Goal: Find contact information: Find contact information

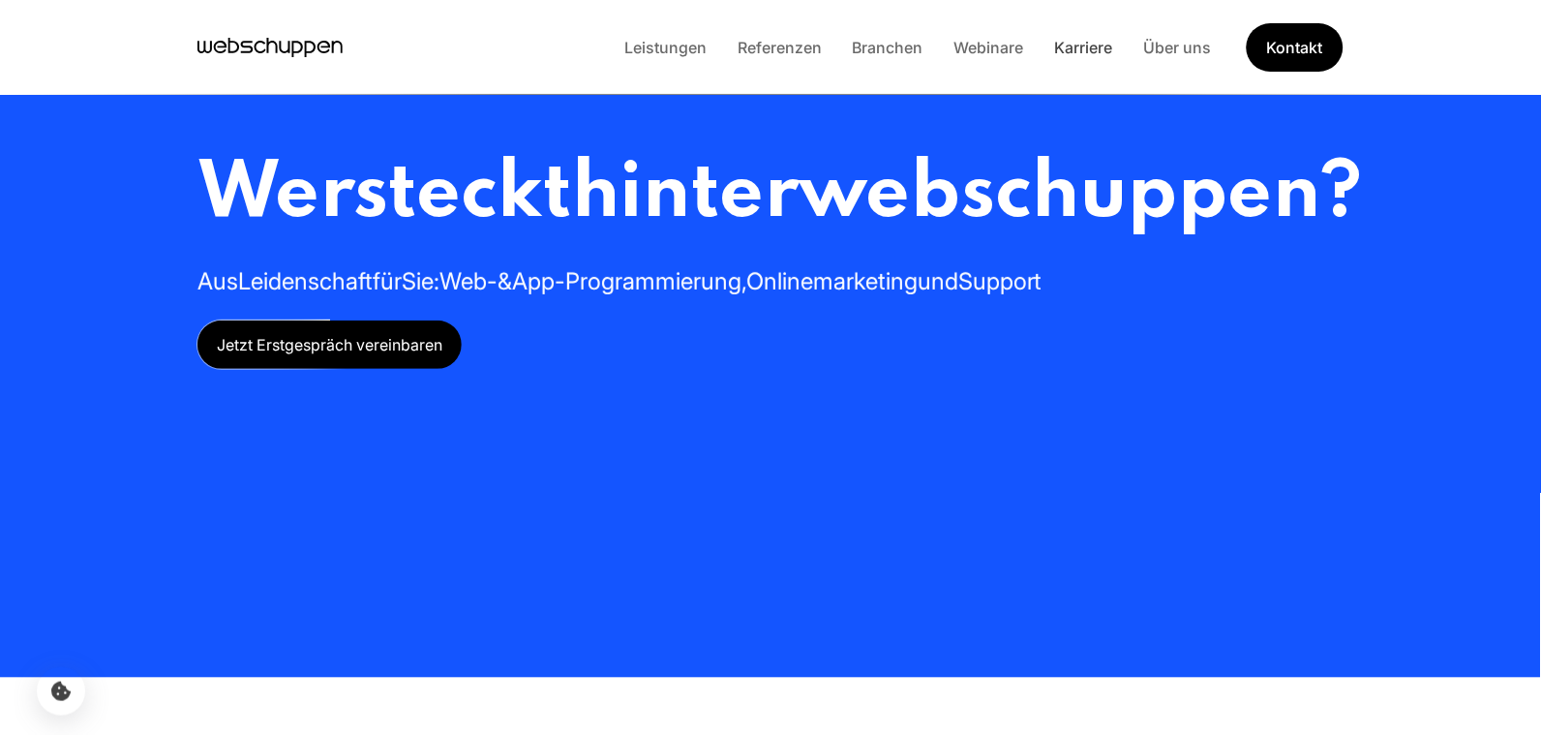
click at [1074, 55] on link "Karriere" at bounding box center [1084, 47] width 89 height 19
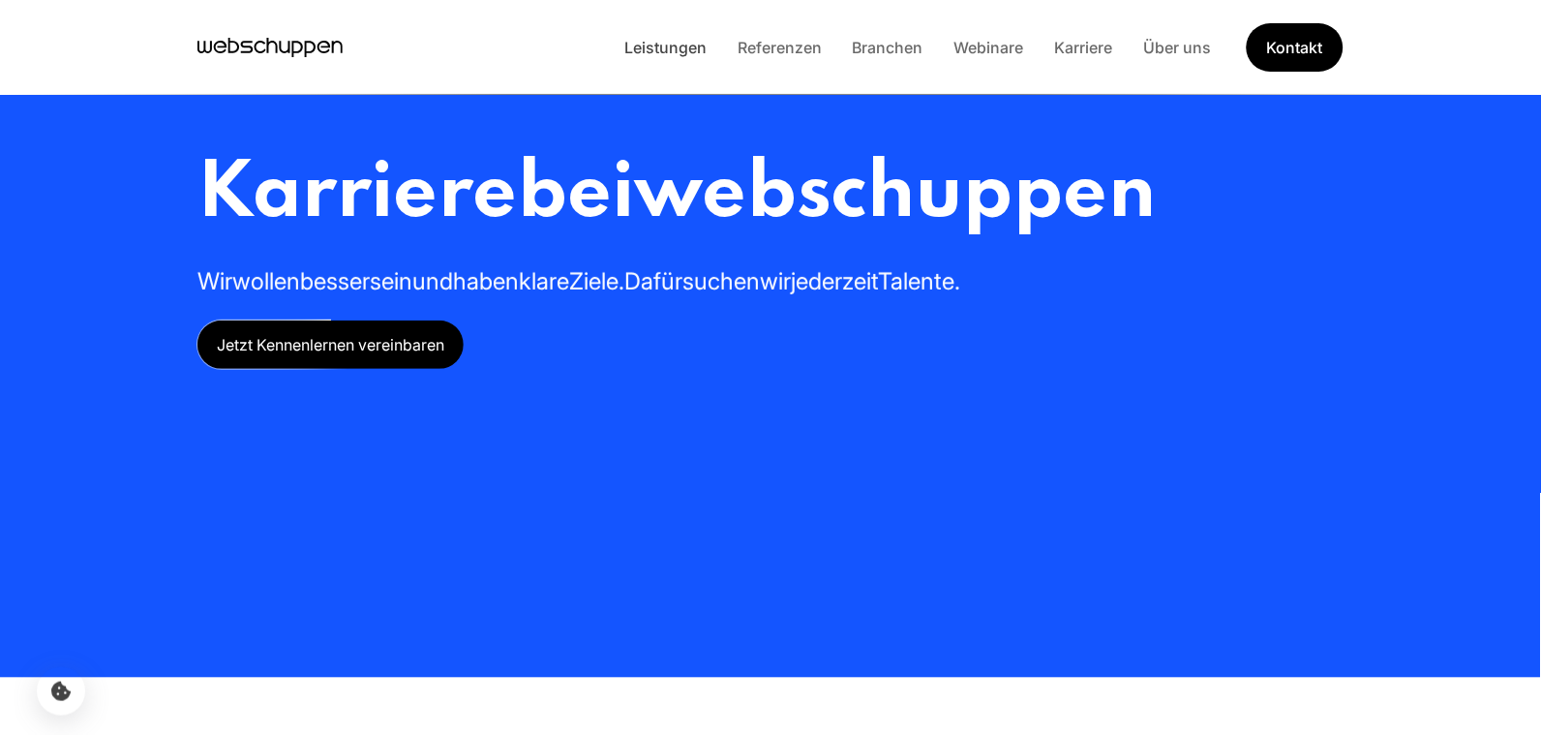
click at [663, 50] on link "Leistungen" at bounding box center [665, 47] width 113 height 19
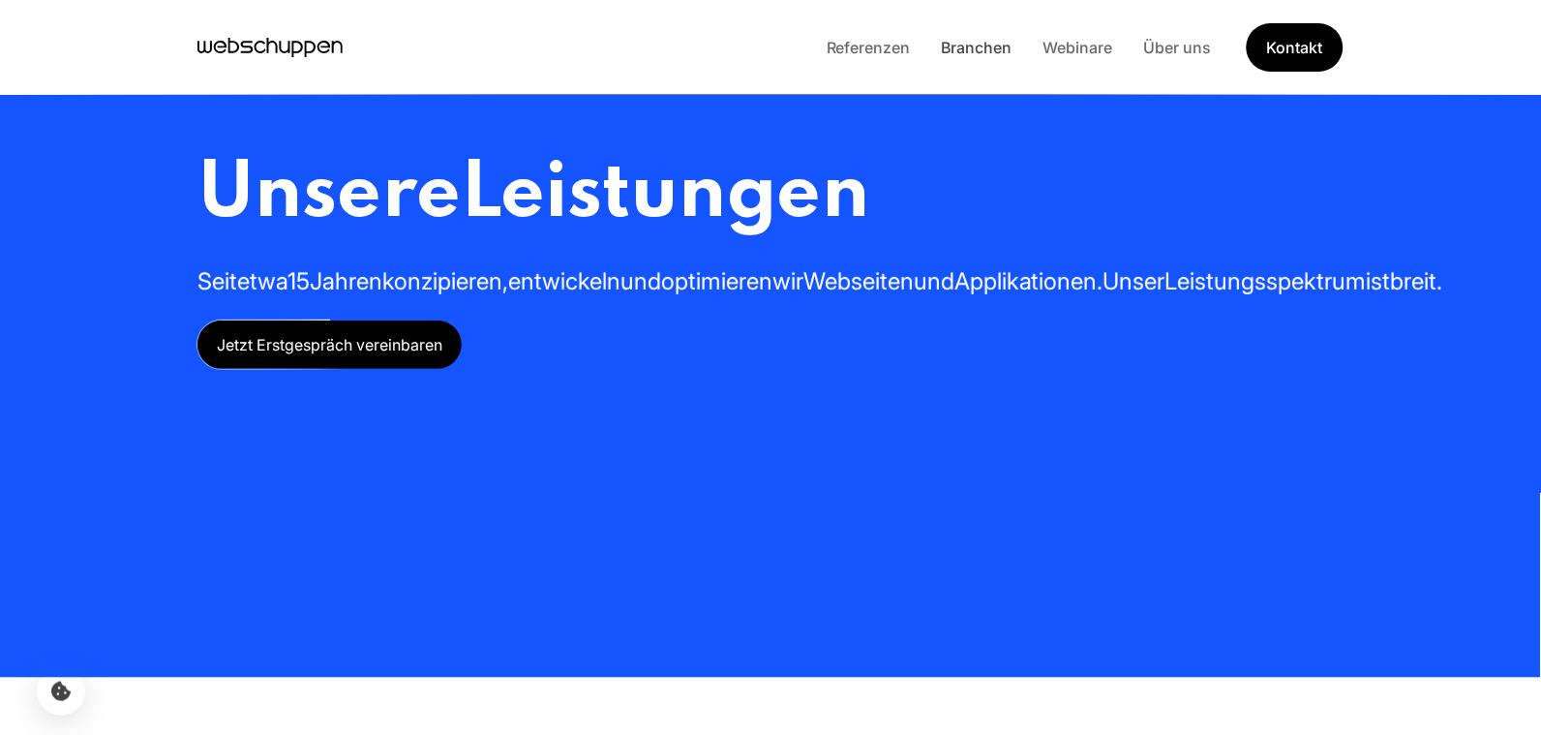
click at [967, 41] on link "Branchen" at bounding box center [977, 47] width 102 height 19
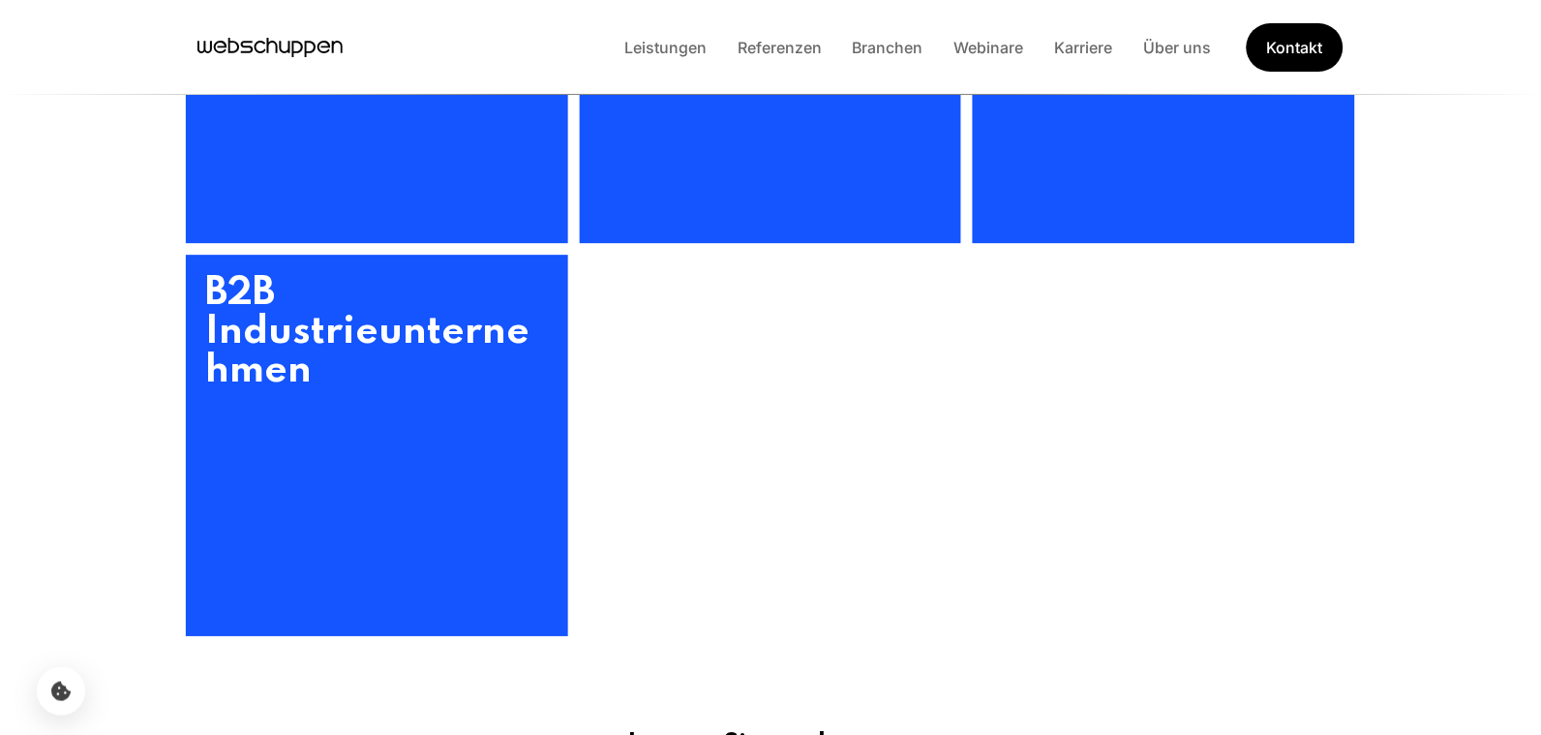
scroll to position [1173, 0]
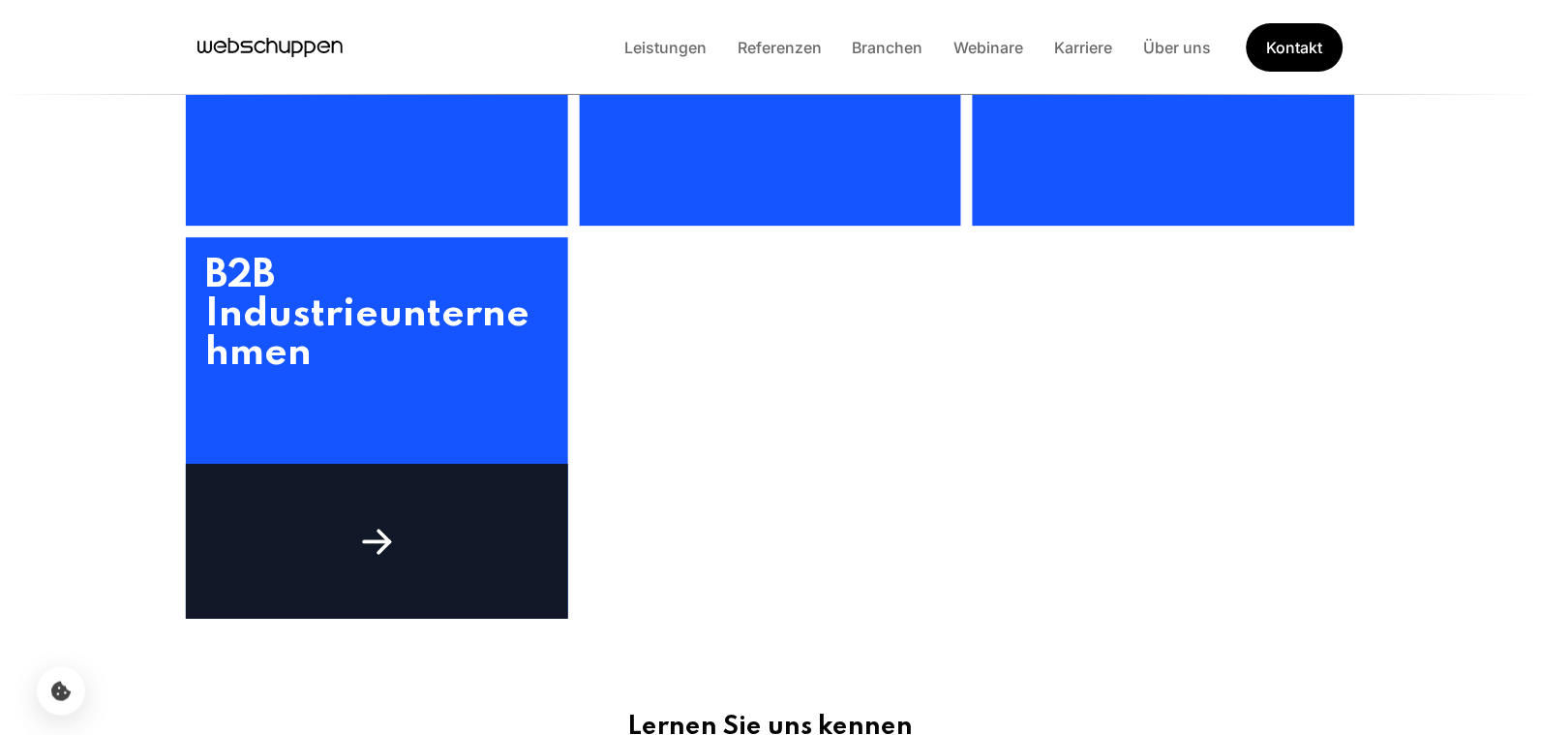
click at [376, 537] on icon at bounding box center [377, 542] width 44 height 44
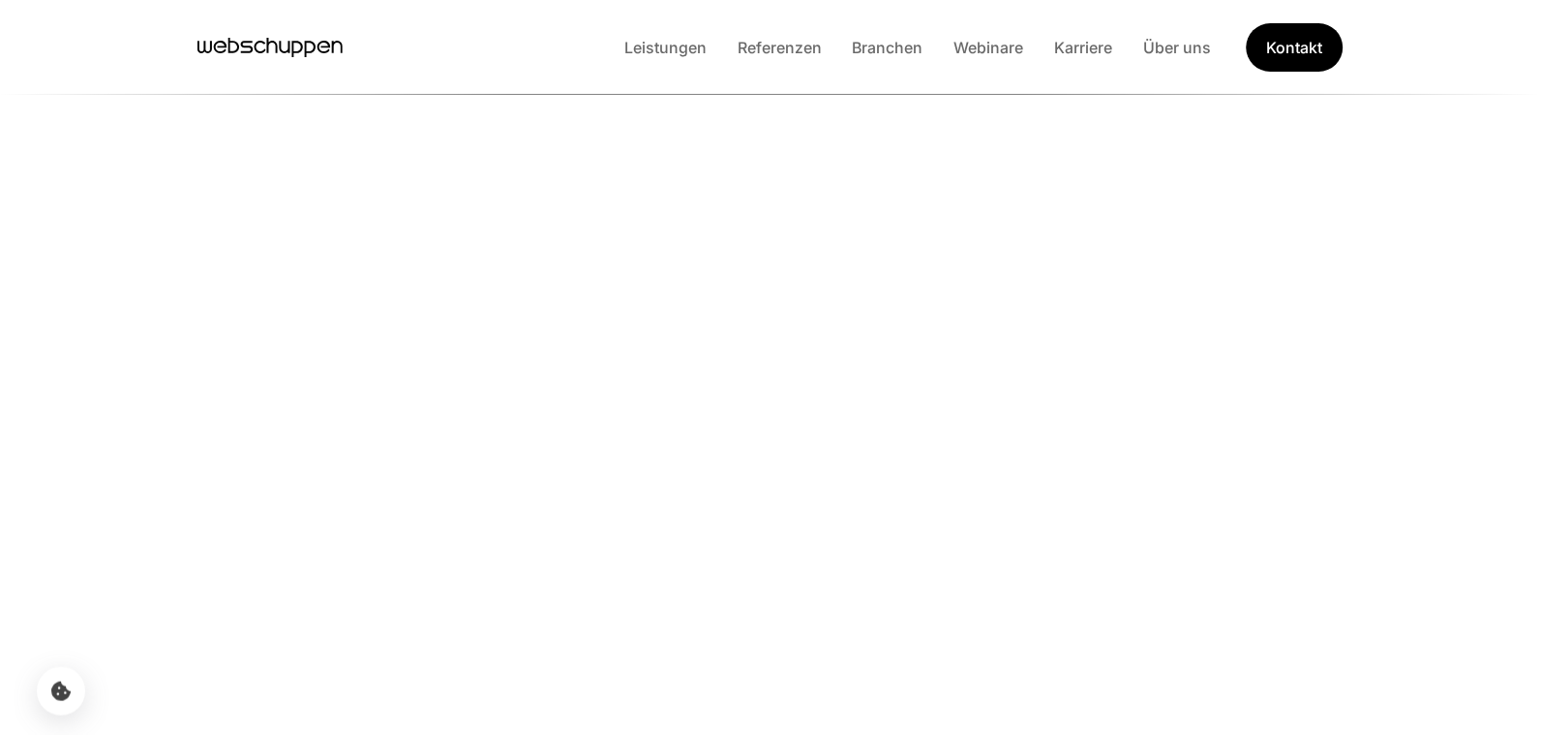
scroll to position [196, 0]
click at [797, 51] on link "Referenzen" at bounding box center [779, 47] width 115 height 19
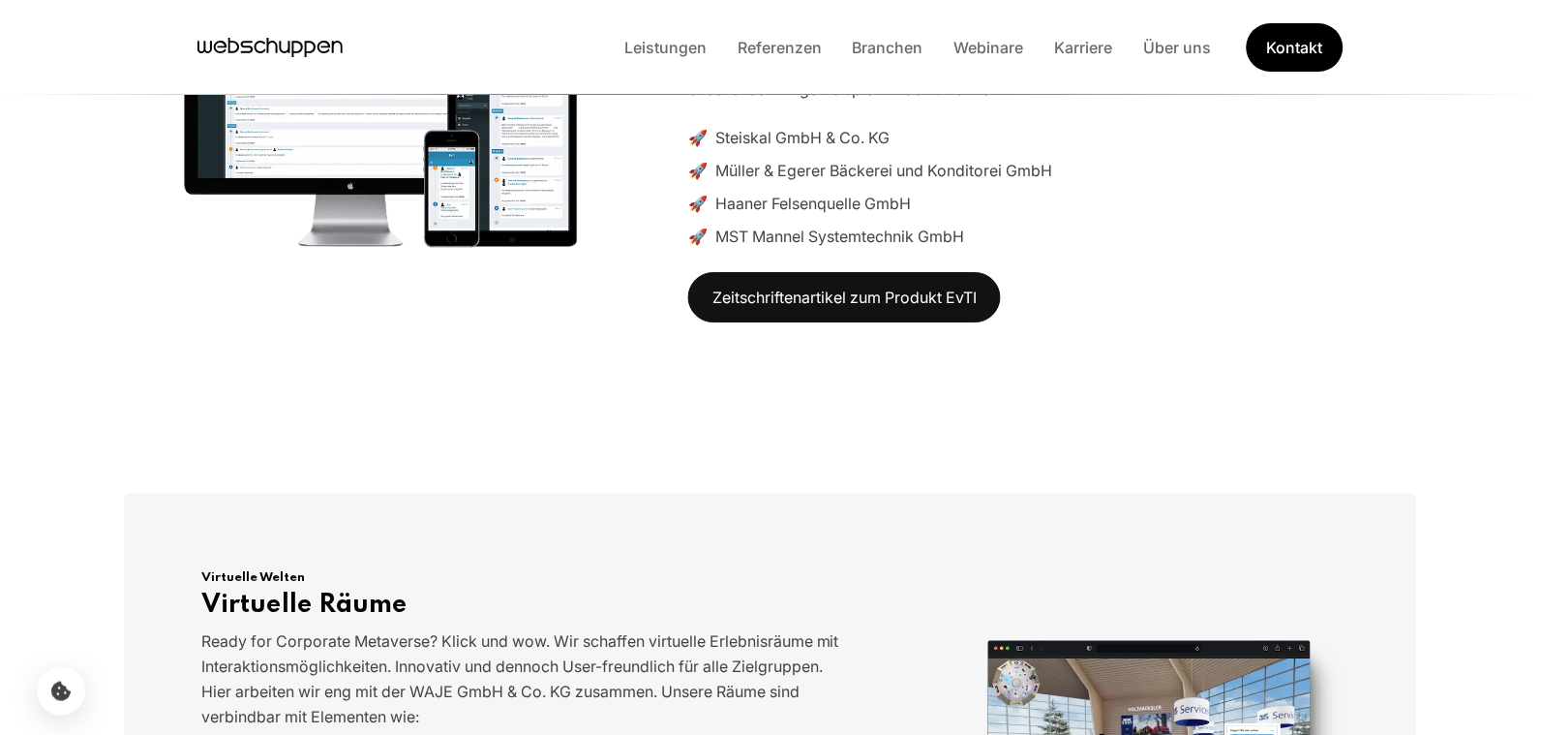
scroll to position [6159, 0]
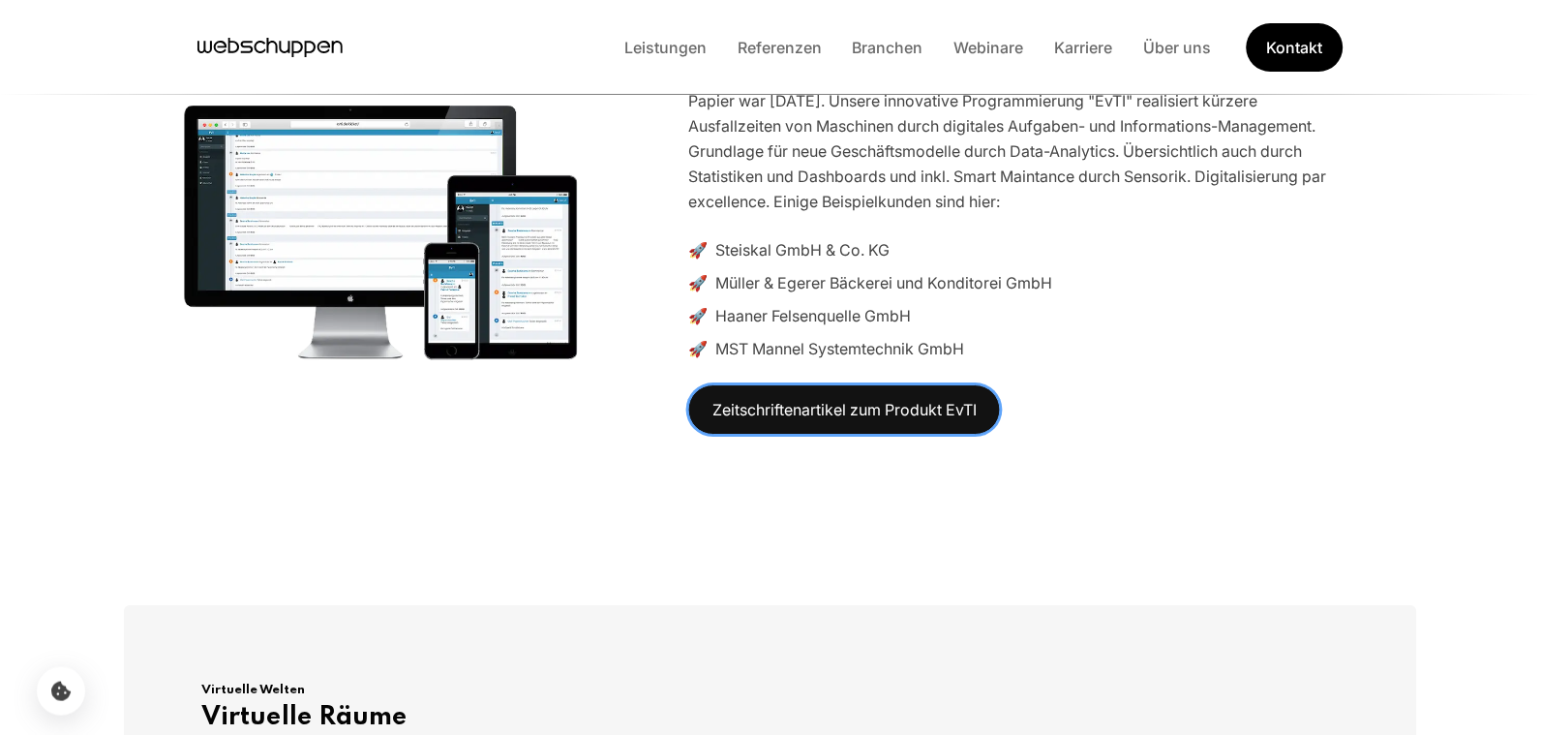
click at [755, 384] on link "Zeitschriftenartikel zum Produkt EvTI" at bounding box center [844, 409] width 313 height 50
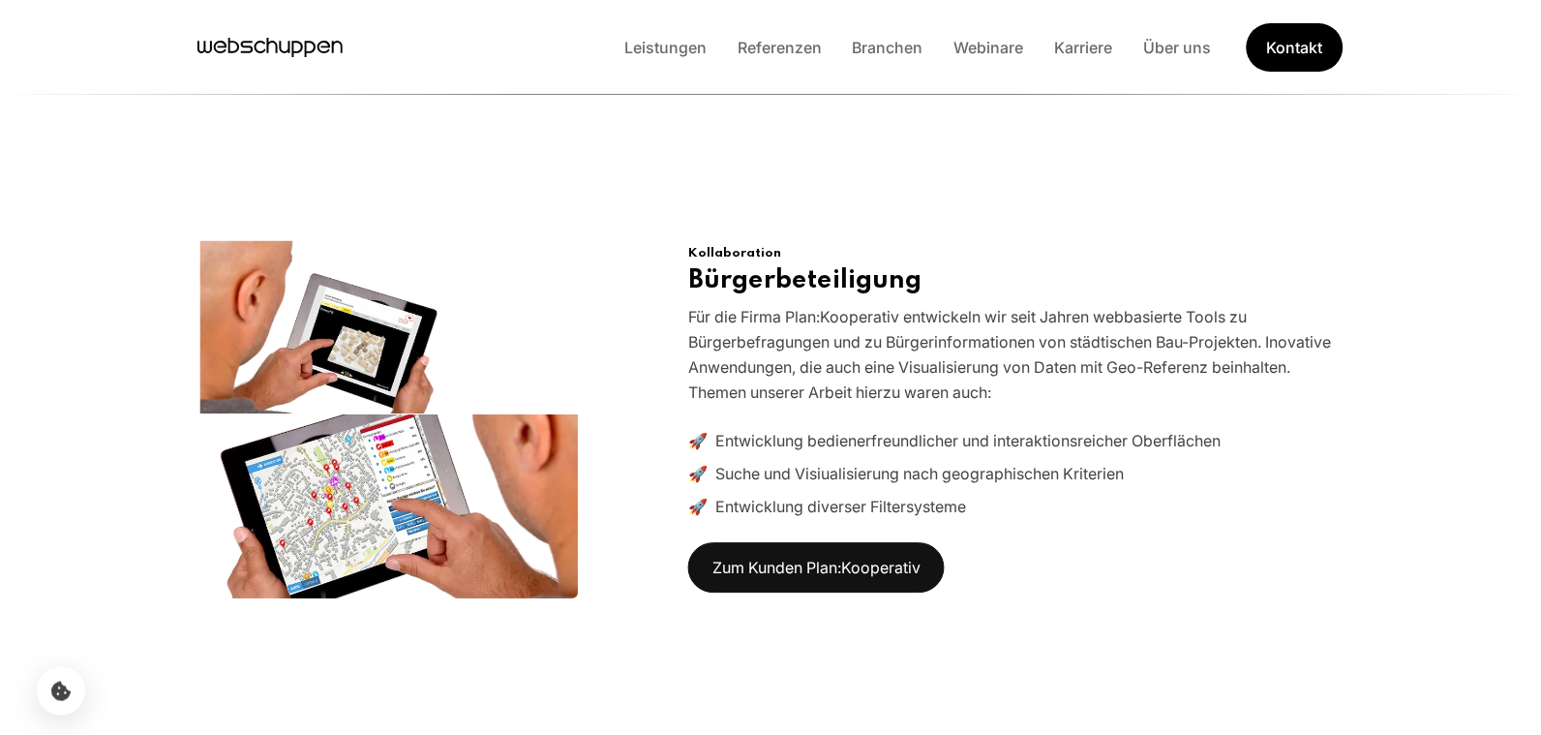
scroll to position [11243, 0]
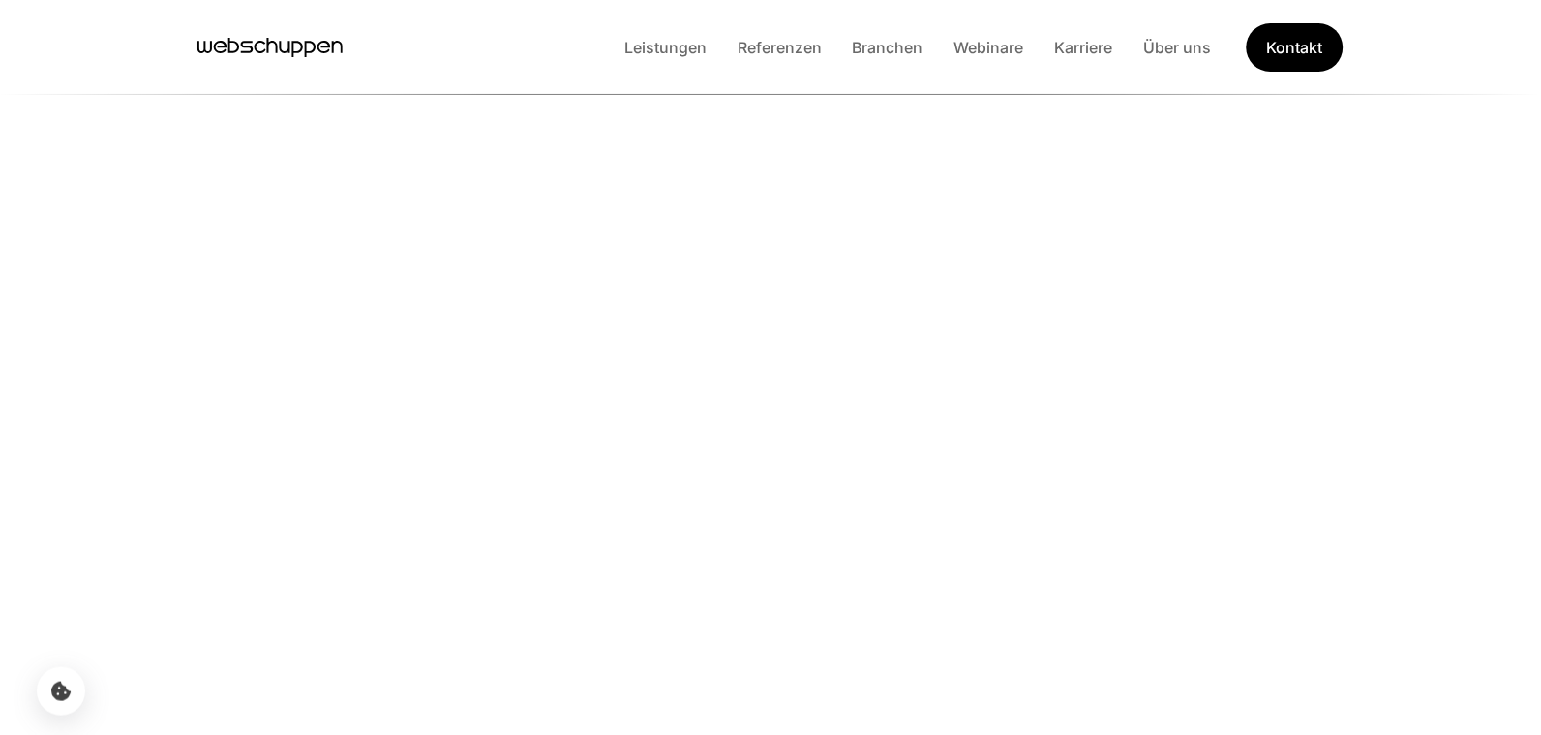
scroll to position [12784, 0]
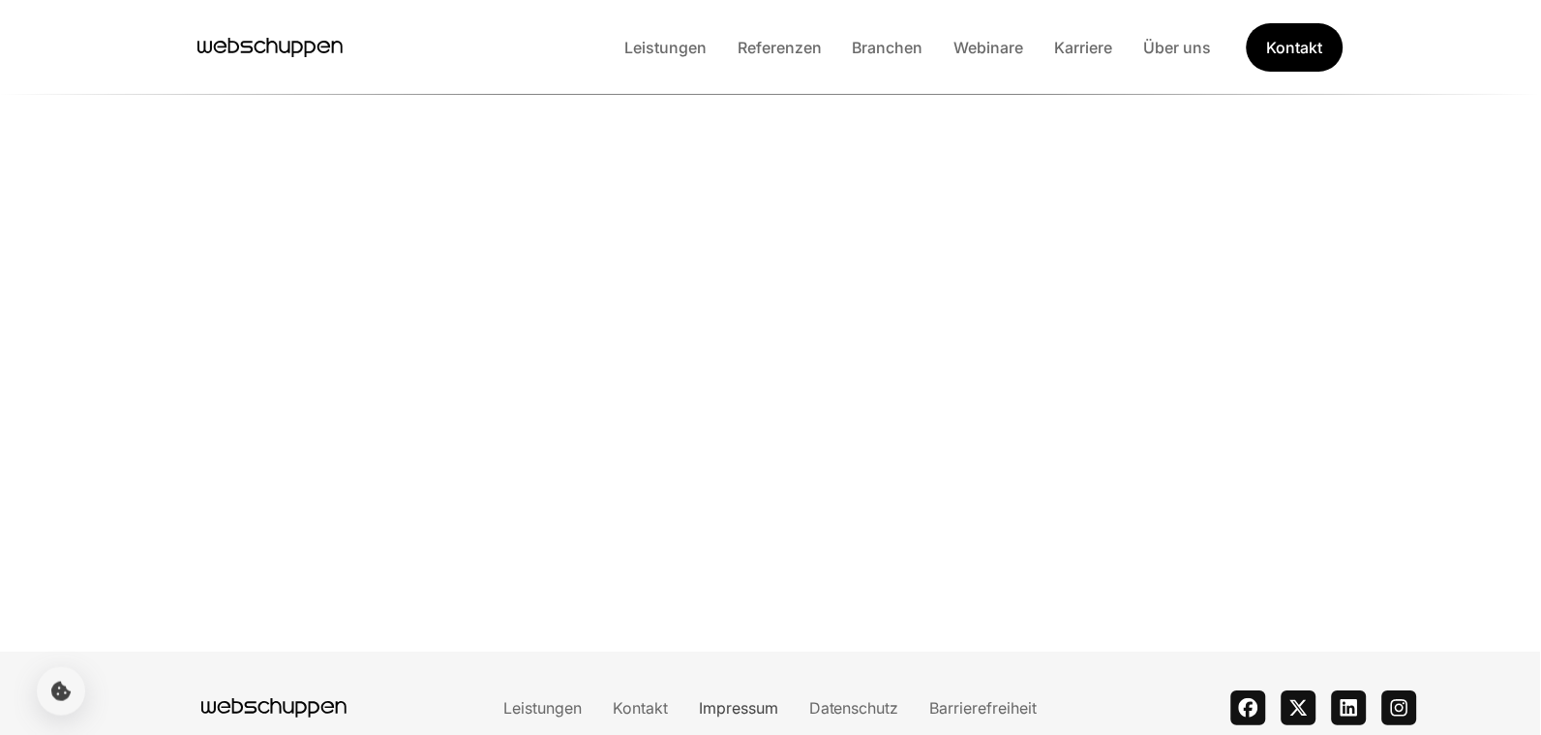
click at [745, 698] on link "Impressum" at bounding box center [738, 707] width 110 height 19
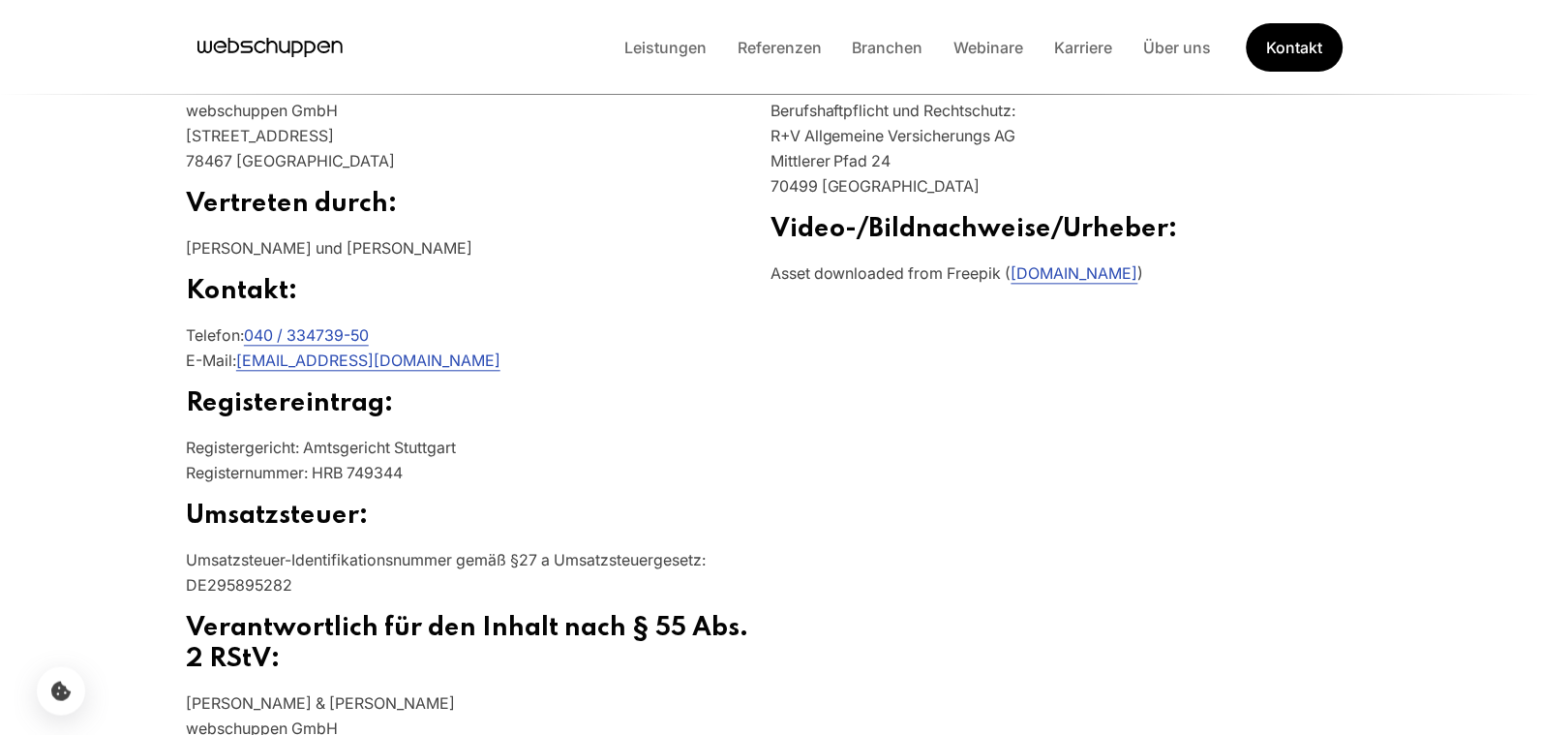
scroll to position [782, 0]
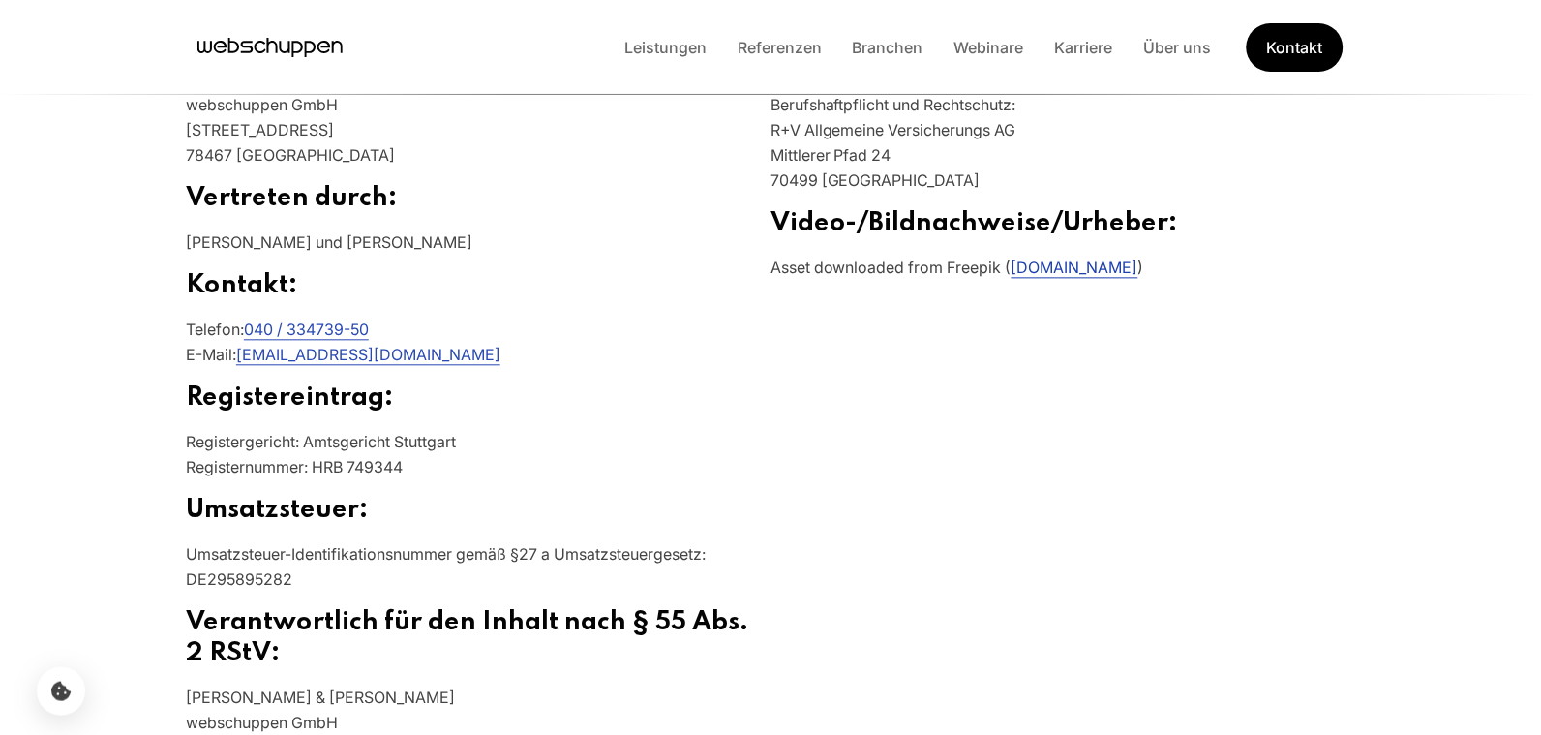
click at [1117, 270] on link "[DOMAIN_NAME]" at bounding box center [1074, 267] width 127 height 19
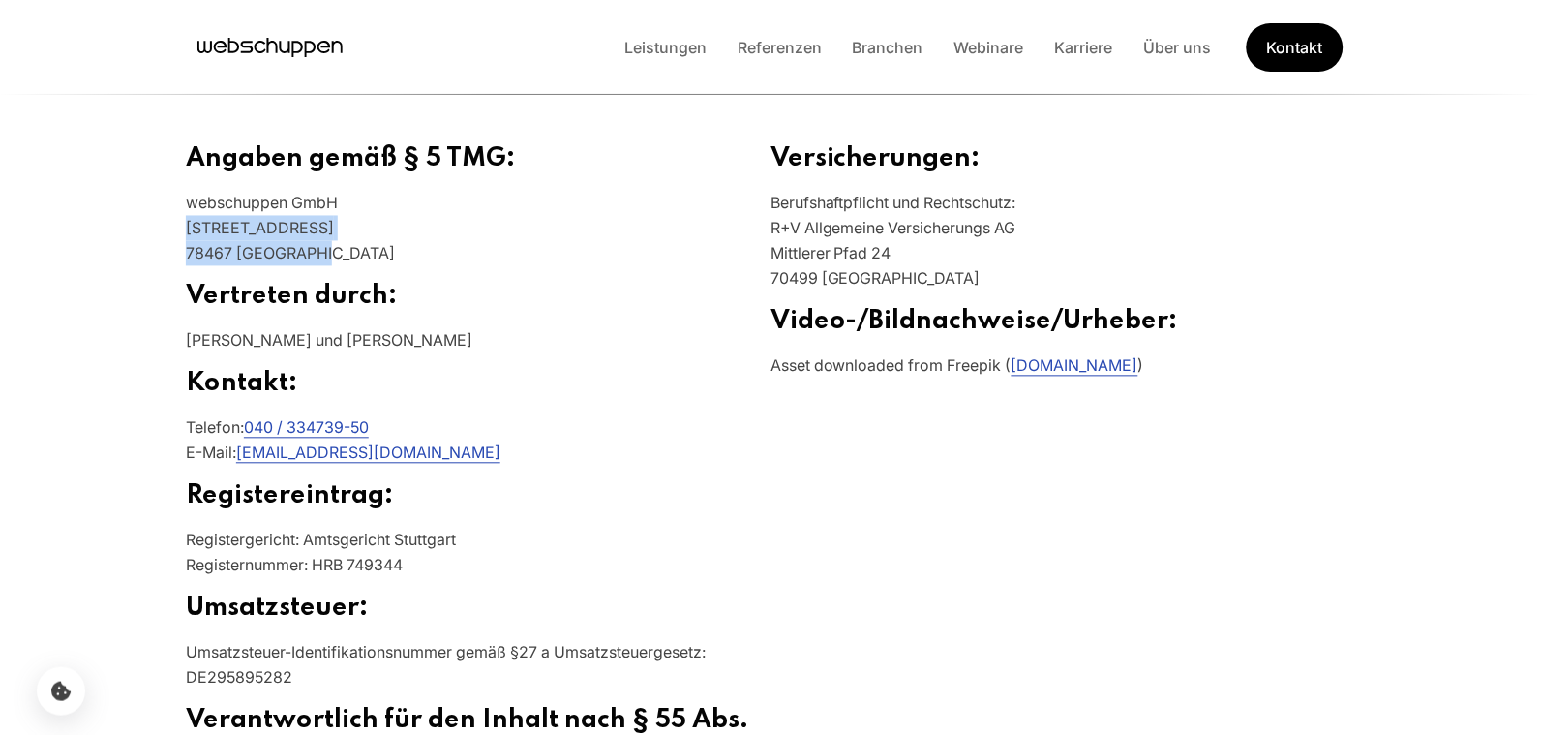
drag, startPoint x: 180, startPoint y: 226, endPoint x: 318, endPoint y: 250, distance: 140.3
click at [318, 250] on section "Angaben gemäß § 5 TMG: webschuppen GmbH [STREET_ADDRESS] Vertreten durch: [PERS…" at bounding box center [770, 522] width 1239 height 848
drag, startPoint x: 318, startPoint y: 250, endPoint x: 290, endPoint y: 248, distance: 28.1
copy p "[STREET_ADDRESS]"
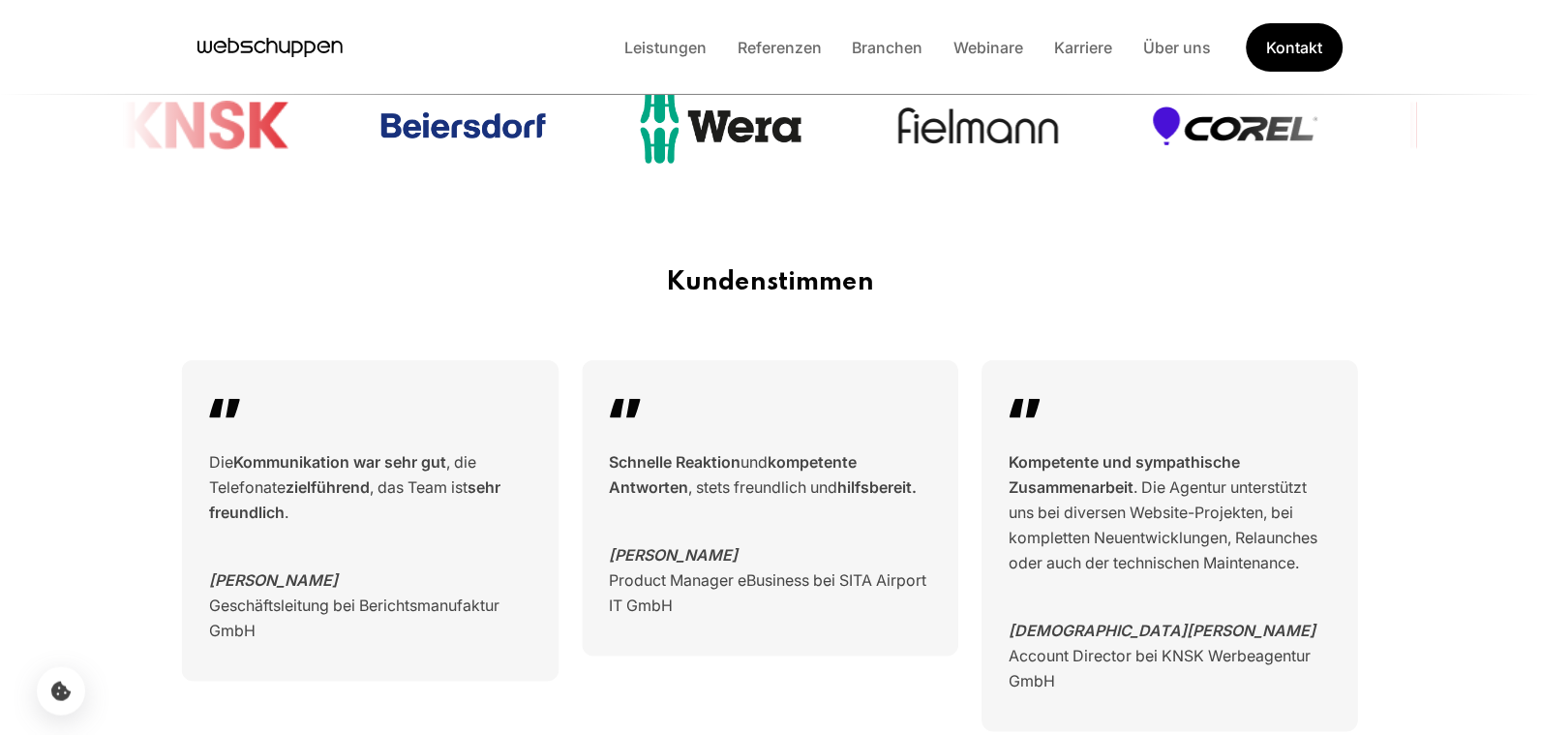
scroll to position [11603, 0]
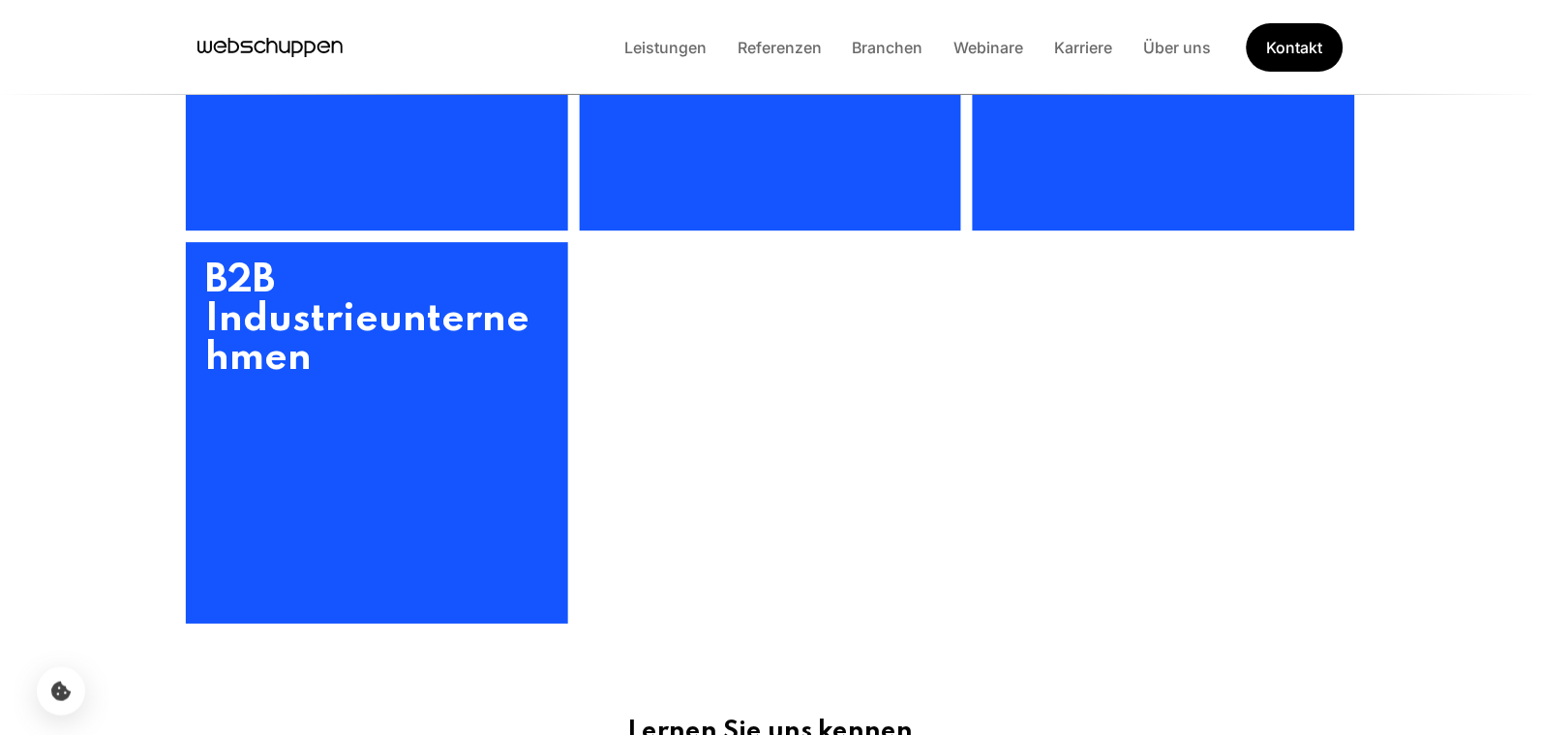
scroll to position [1173, 0]
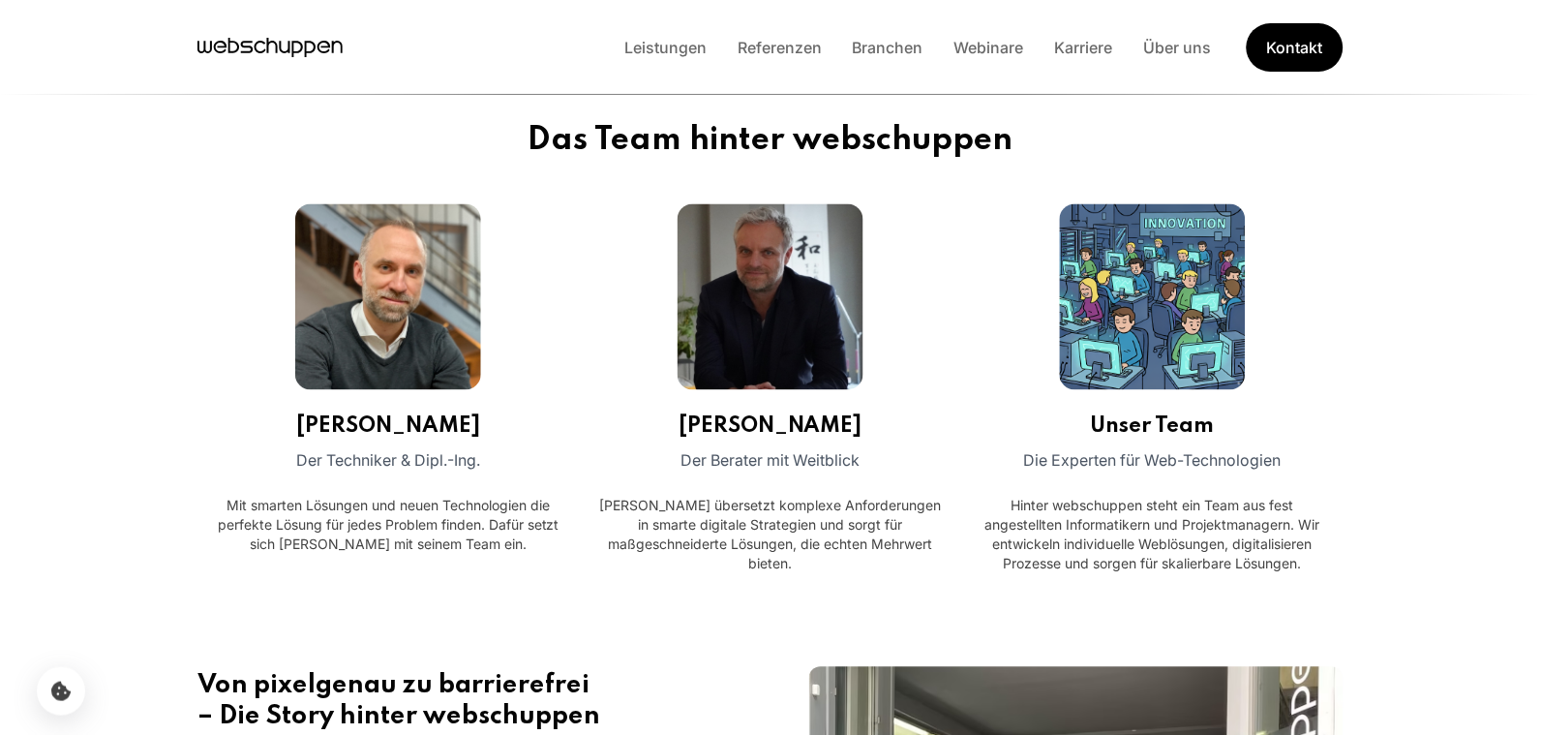
scroll to position [684, 0]
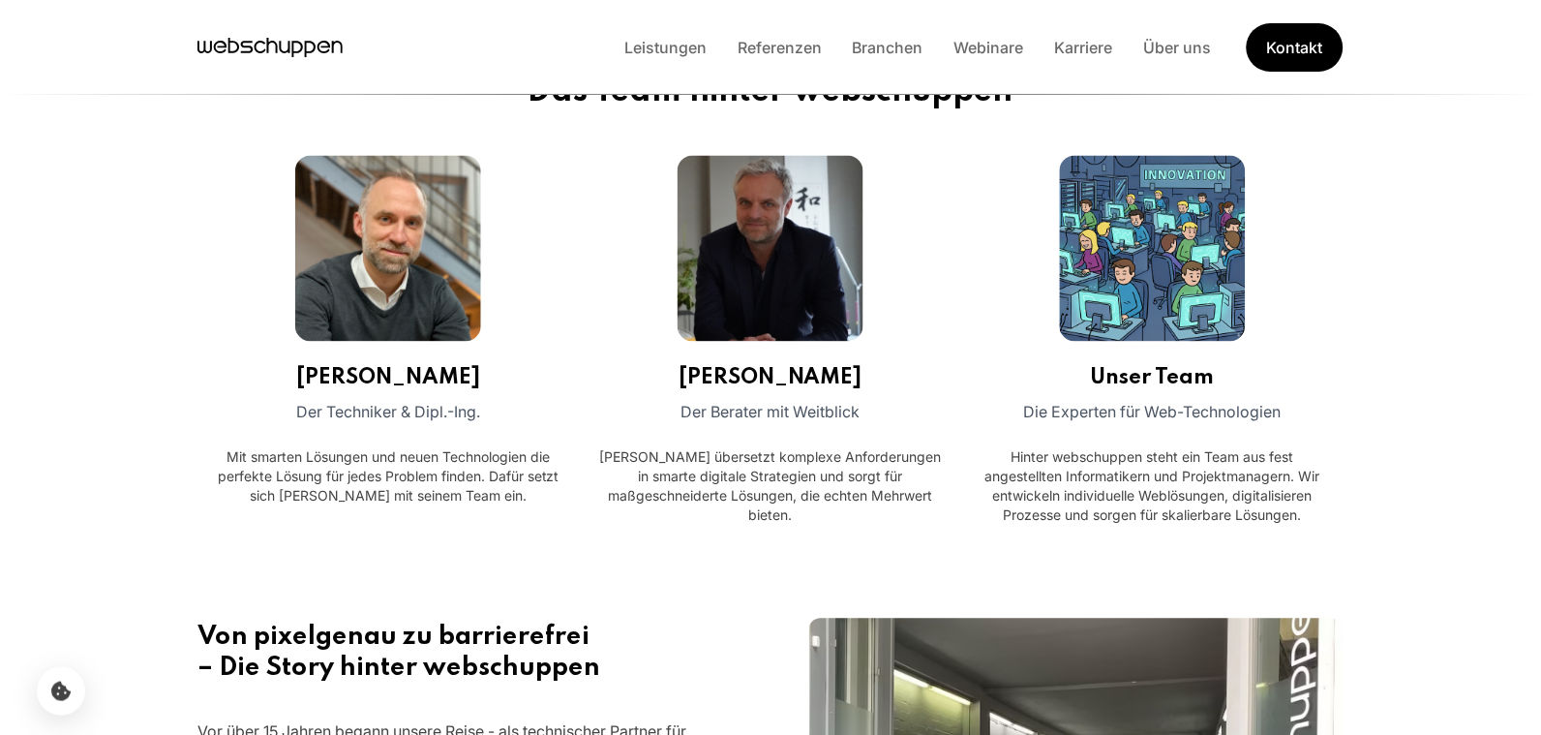
click at [392, 295] on img at bounding box center [388, 249] width 186 height 186
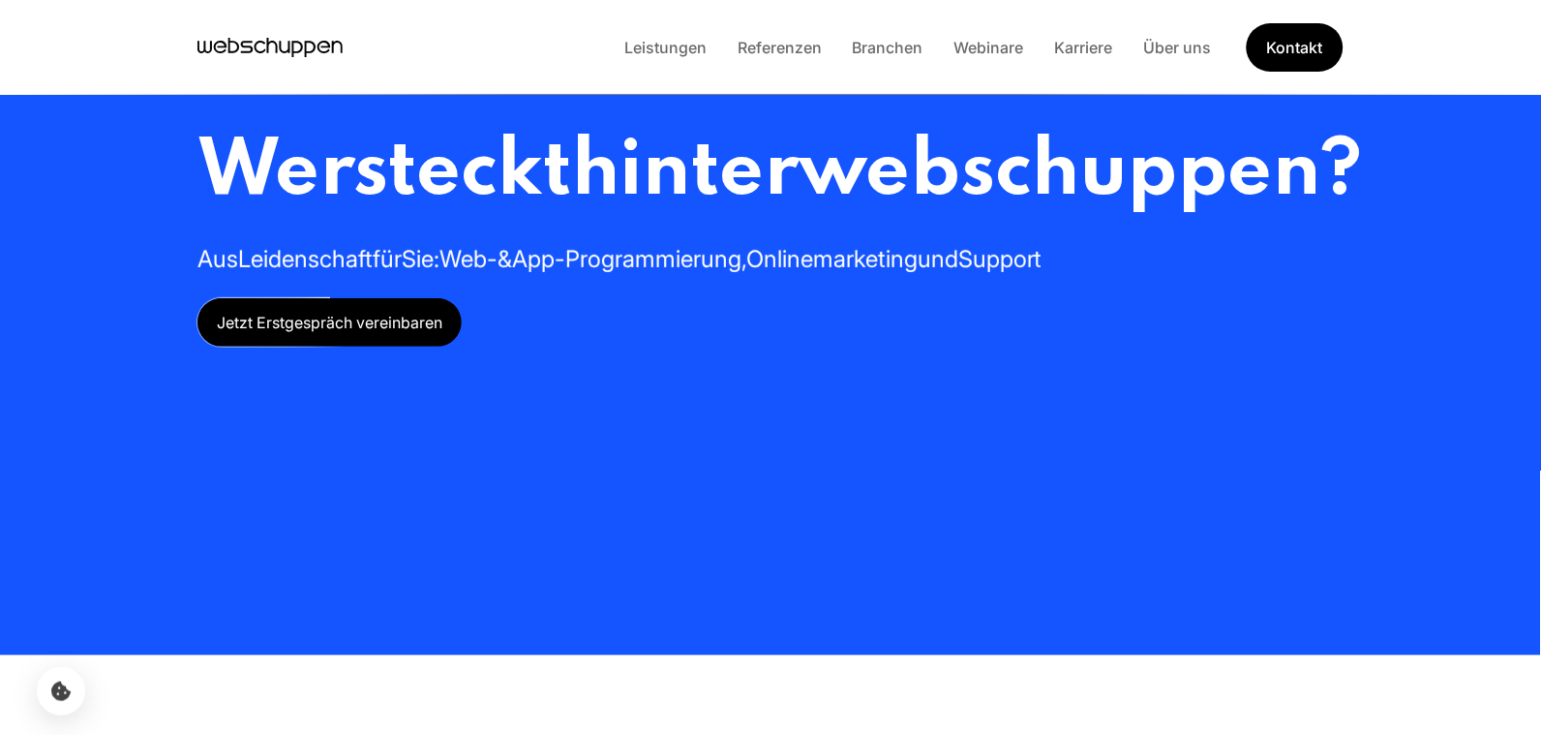
scroll to position [0, 0]
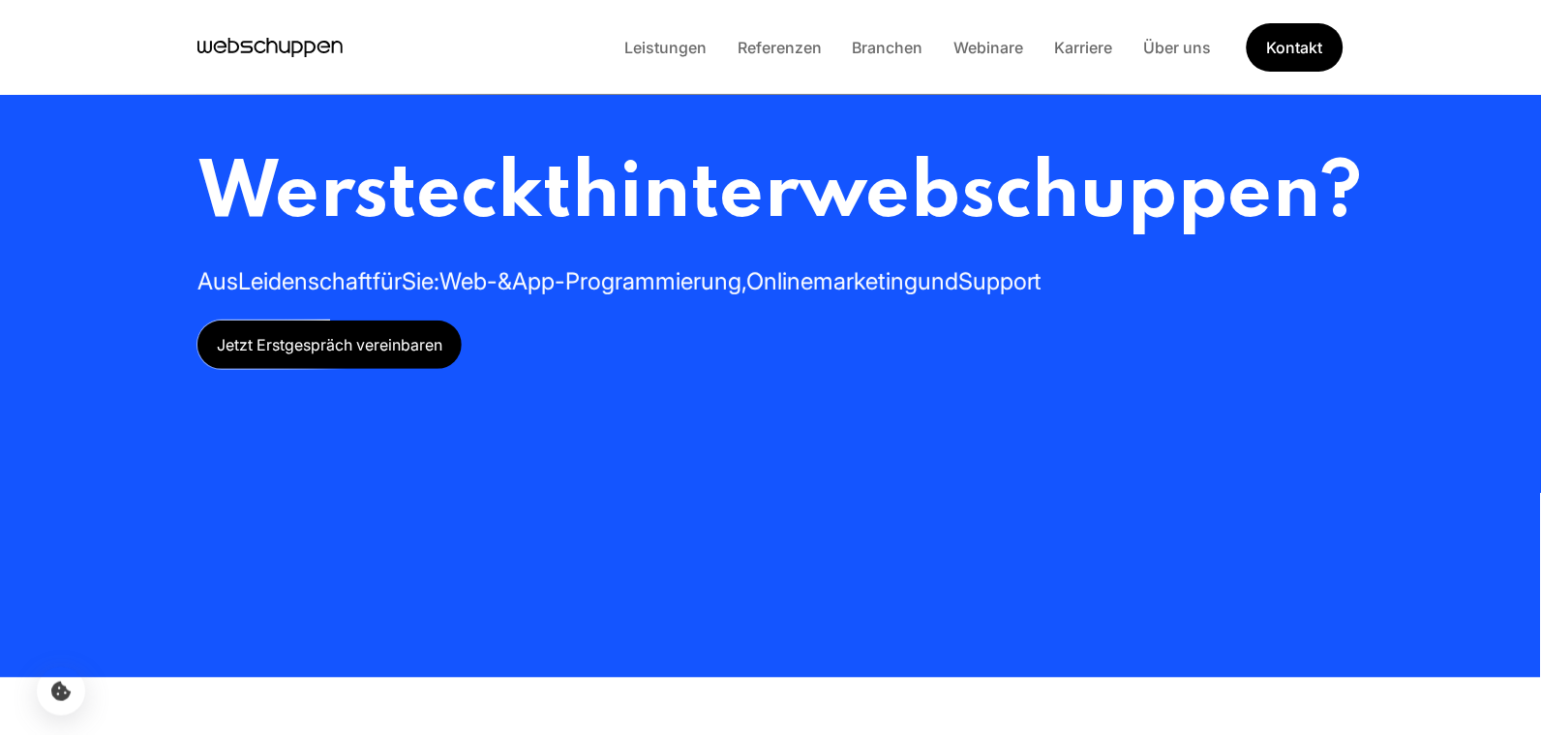
click at [376, 369] on span "Jetzt Erstgespräch vereinbaren" at bounding box center [329, 344] width 264 height 48
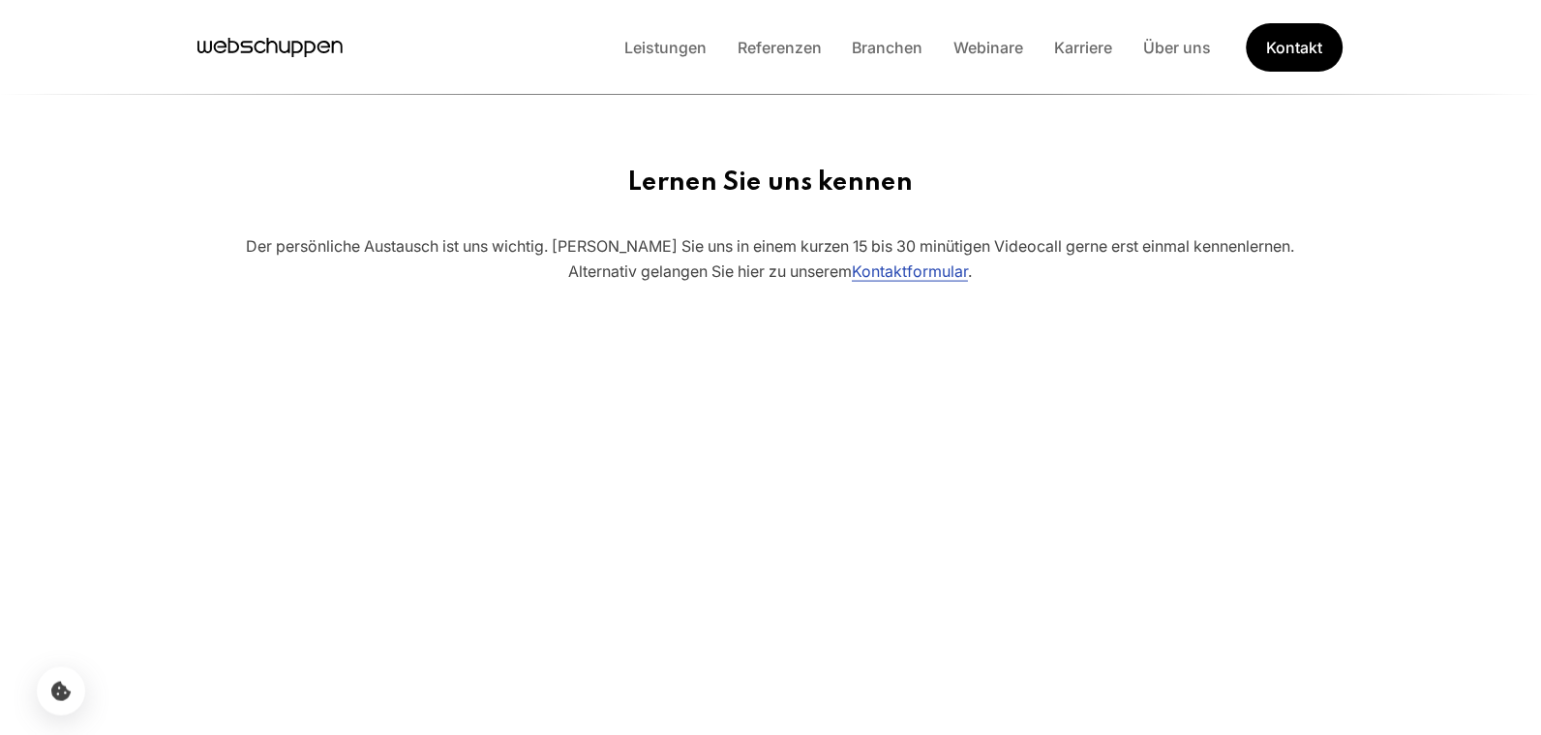
scroll to position [2177, 0]
